Goal: Navigation & Orientation: Understand site structure

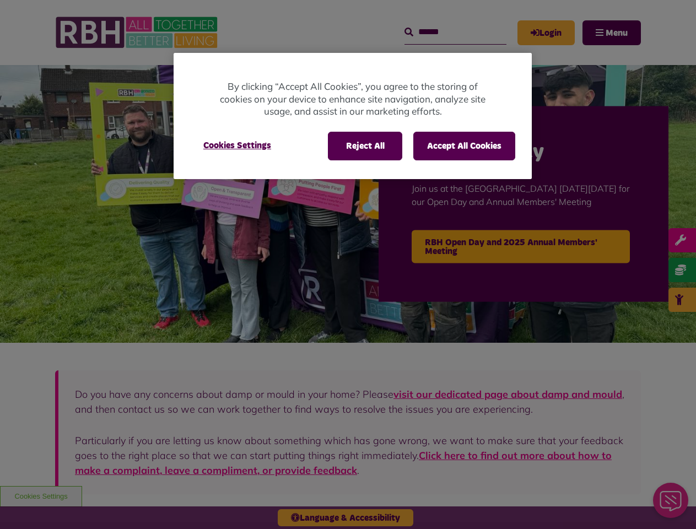
click at [348, 264] on div at bounding box center [348, 264] width 696 height 529
click at [364, 146] on button "Reject All" at bounding box center [365, 146] width 74 height 29
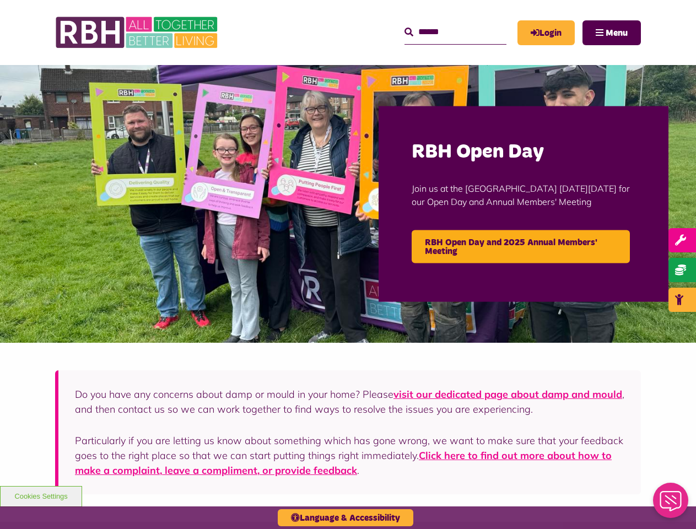
click at [464, 146] on button "Accept All Cookies" at bounding box center [464, 146] width 102 height 29
click at [237, 145] on img at bounding box center [348, 204] width 696 height 278
